Goal: Transaction & Acquisition: Purchase product/service

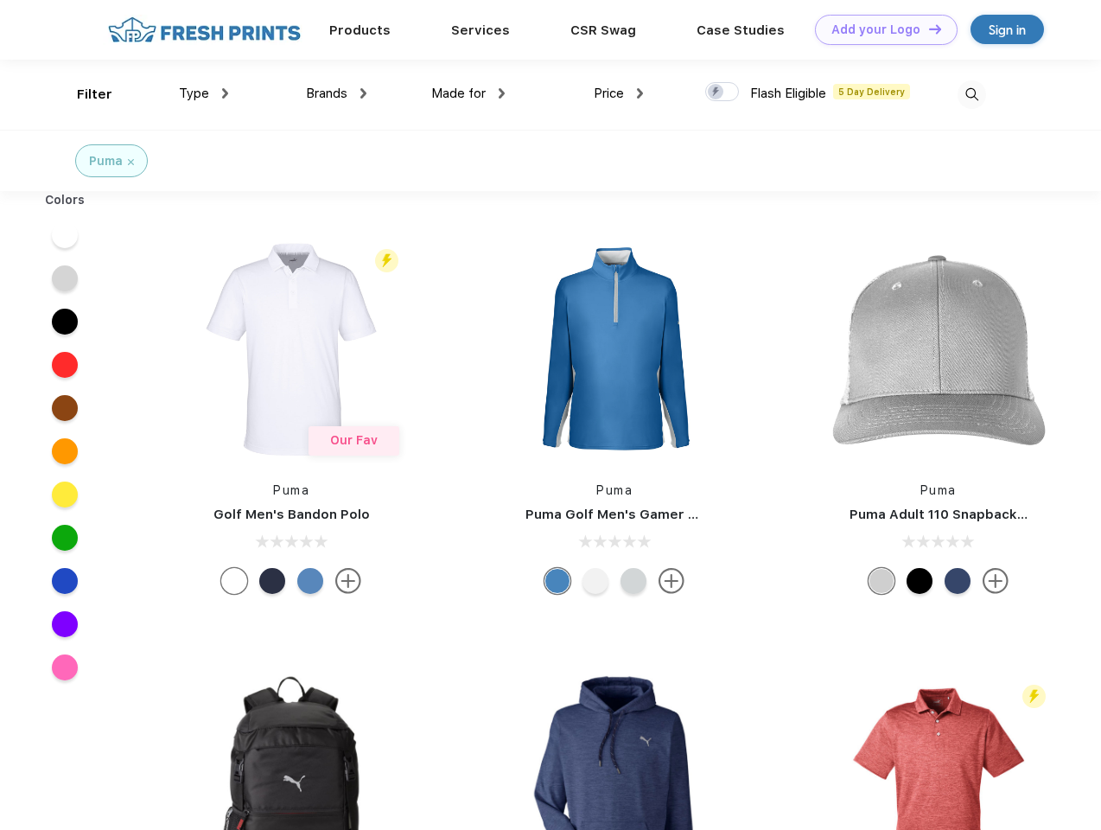
click at [880, 29] on link "Add your Logo Design Tool" at bounding box center [886, 30] width 143 height 30
click at [0, 0] on div "Design Tool" at bounding box center [0, 0] width 0 height 0
click at [927, 29] on link "Add your Logo Design Tool" at bounding box center [886, 30] width 143 height 30
click at [83, 94] on div "Filter" at bounding box center [94, 95] width 35 height 20
click at [204, 93] on span "Type" at bounding box center [194, 94] width 30 height 16
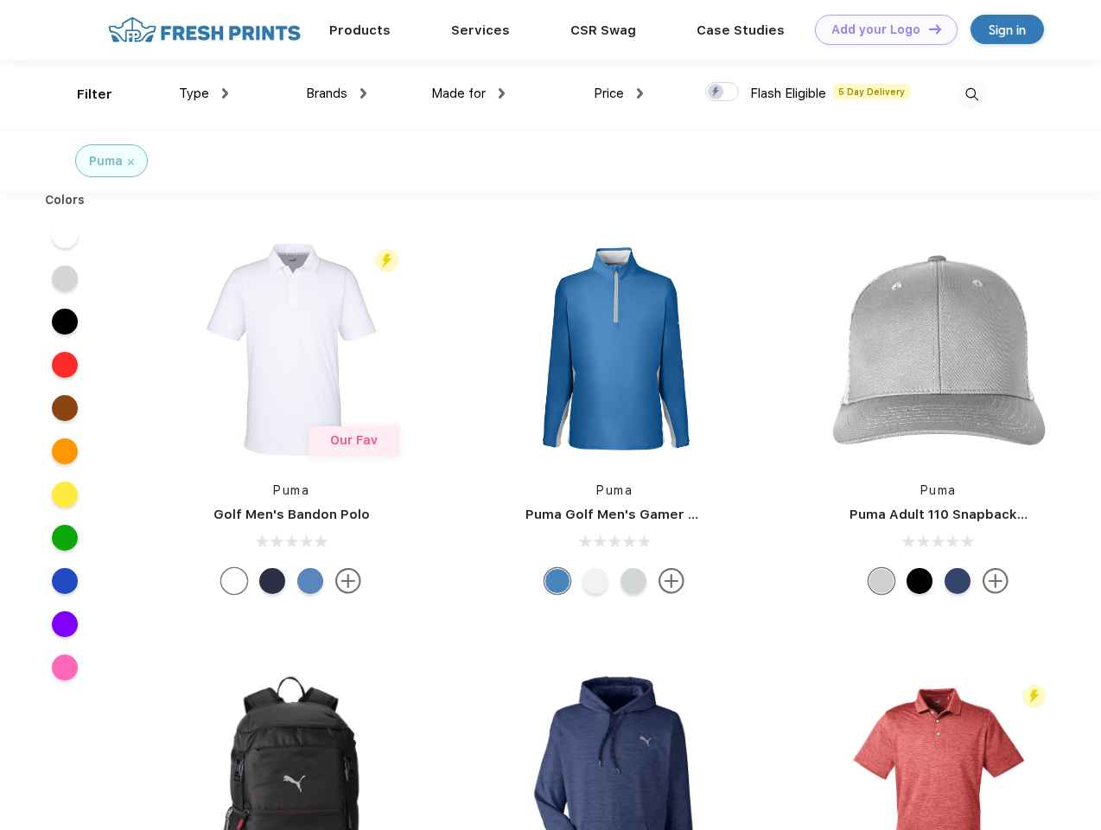
click at [336, 93] on span "Brands" at bounding box center [326, 94] width 41 height 16
click at [468, 93] on span "Made for" at bounding box center [458, 94] width 54 height 16
click at [619, 93] on span "Price" at bounding box center [609, 94] width 30 height 16
click at [723, 92] on div at bounding box center [722, 91] width 34 height 19
click at [717, 92] on input "checkbox" at bounding box center [710, 86] width 11 height 11
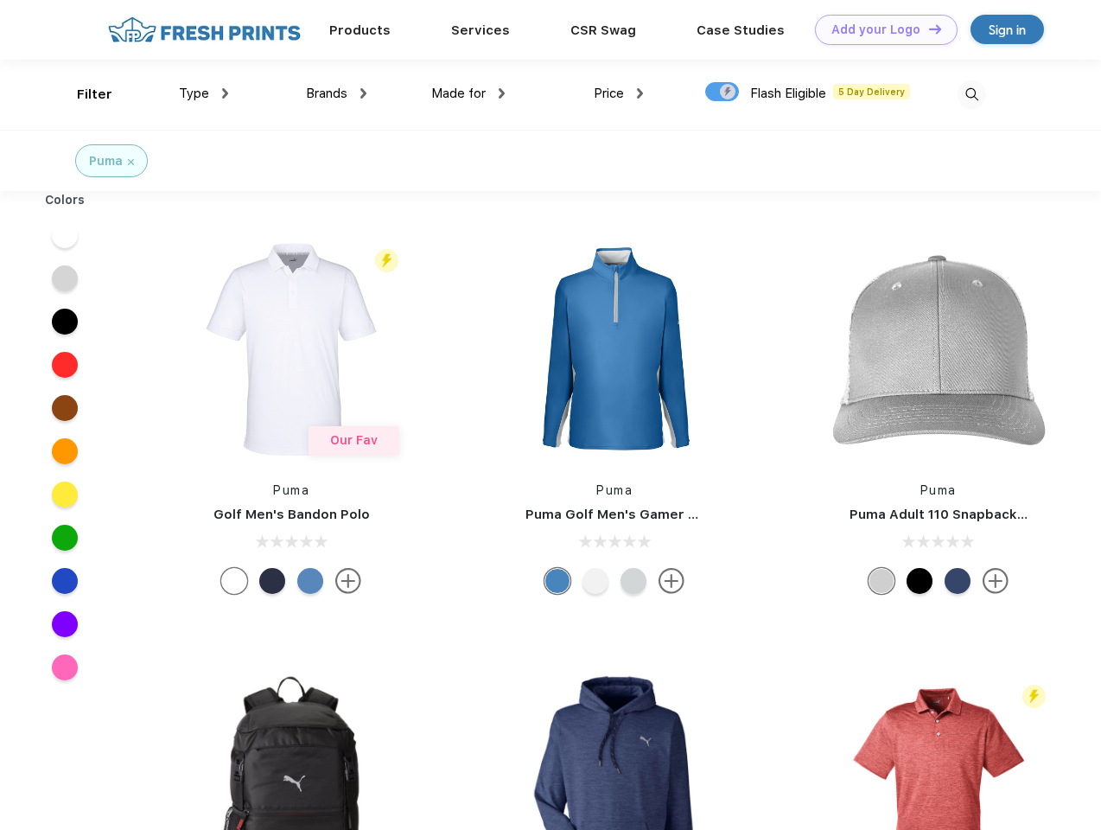
click at [972, 94] on img at bounding box center [972, 94] width 29 height 29
